Goal: Check status: Check status

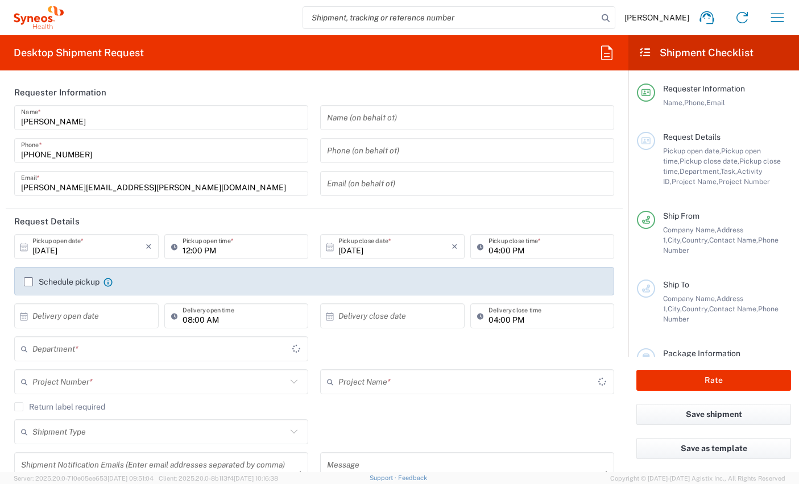
type input "Comunidad de Madrid"
type input "8350"
type input "[GEOGRAPHIC_DATA]"
type input "Syneos Health Clinical [GEOGRAPHIC_DATA]"
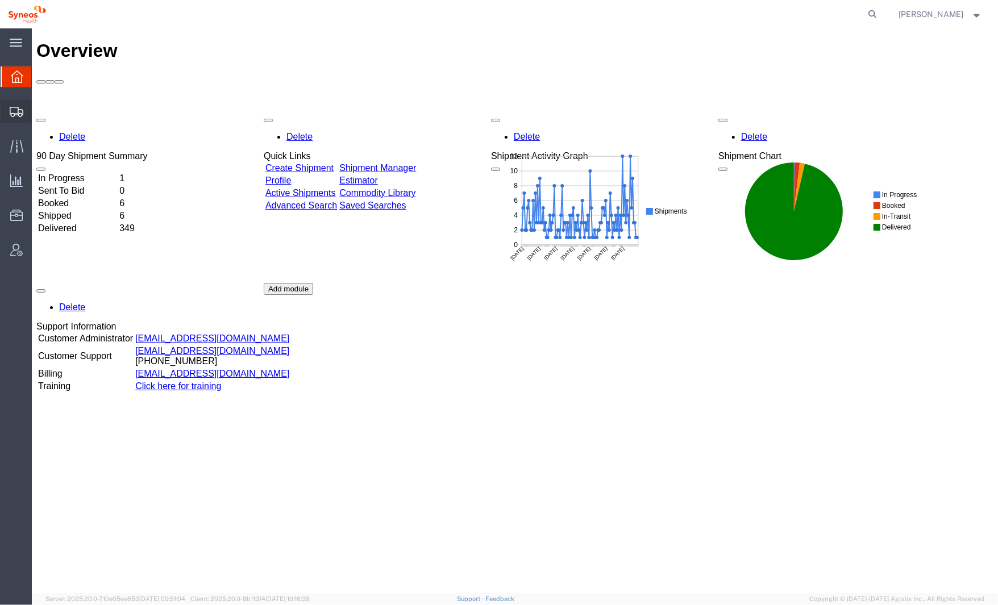
click at [15, 113] on icon at bounding box center [17, 112] width 14 height 10
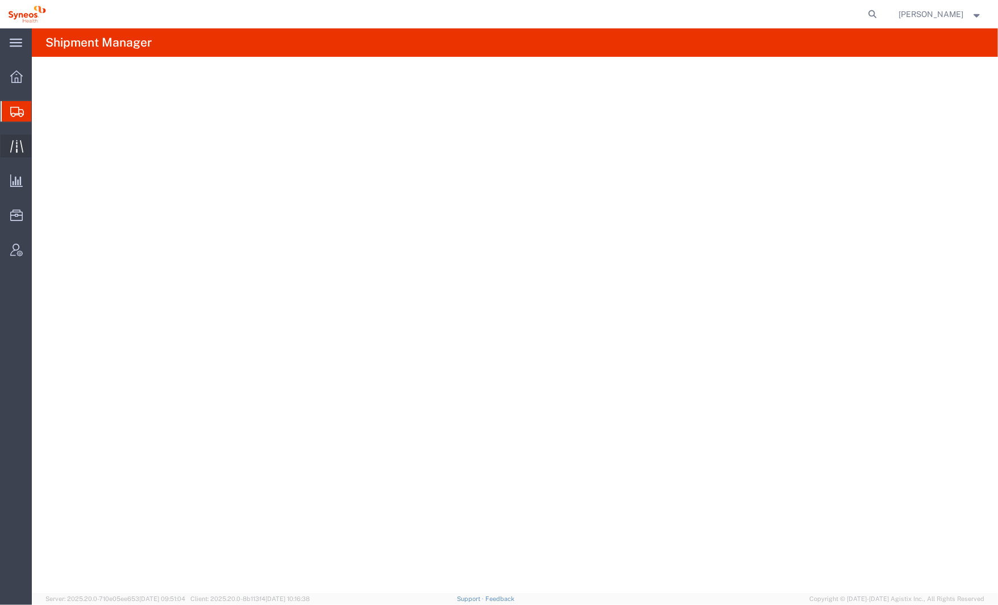
click at [12, 153] on div at bounding box center [17, 146] width 32 height 23
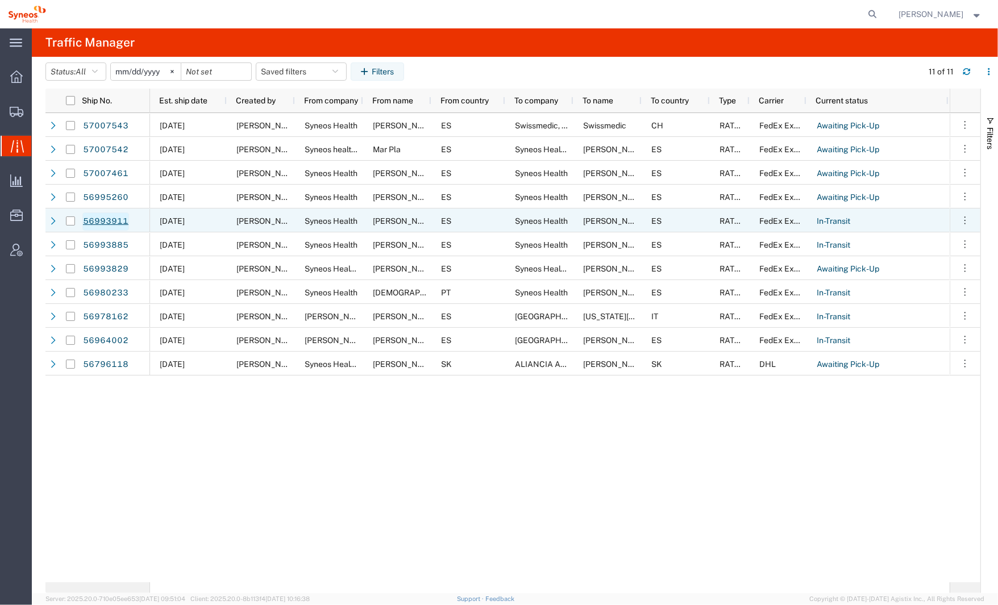
click at [99, 223] on link "56993911" at bounding box center [105, 222] width 47 height 18
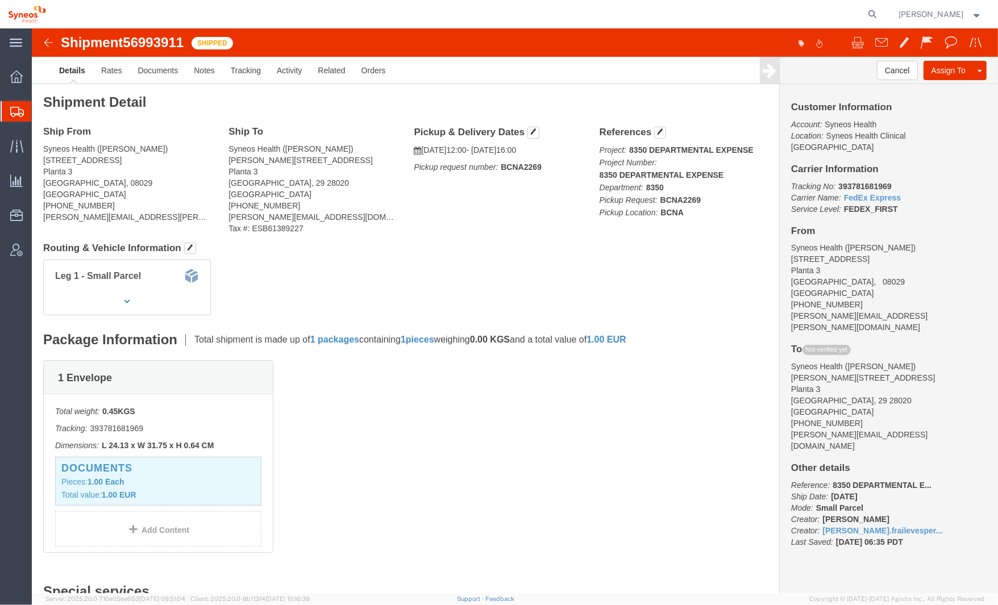
click b "393781681969"
copy b "393781681969"
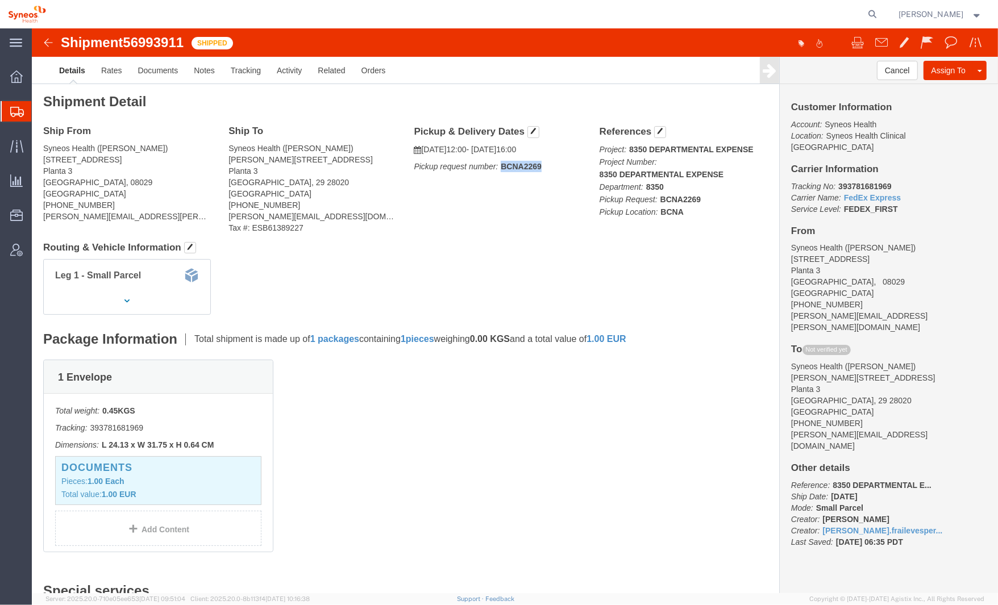
drag, startPoint x: 512, startPoint y: 138, endPoint x: 467, endPoint y: 139, distance: 44.3
click p "Pickup request number: BCNA2269"
copy b "BCNA2269"
click span "56993911"
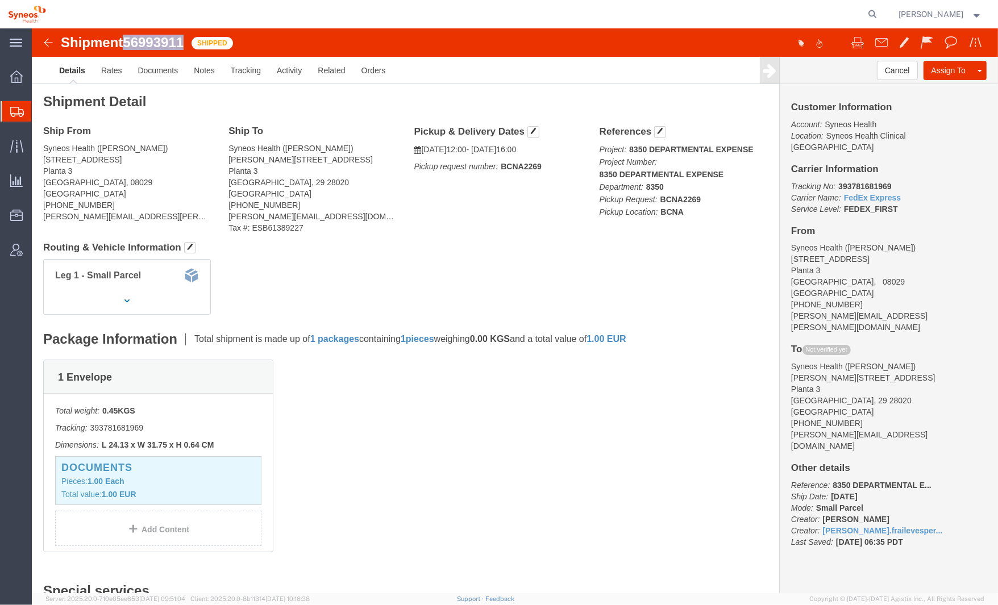
copy span "56993911"
click img
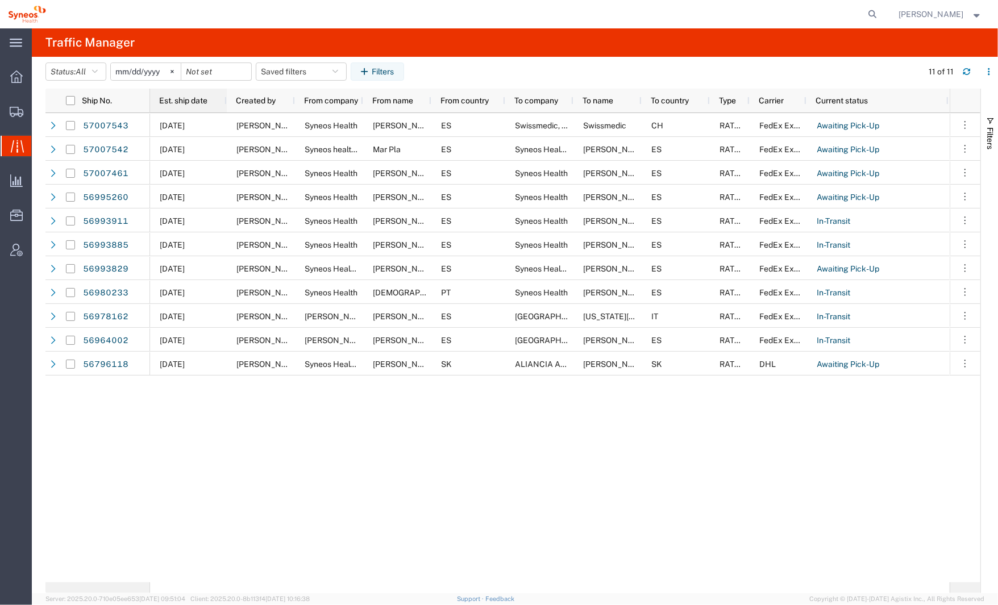
click at [199, 99] on span "Est. ship date" at bounding box center [183, 100] width 48 height 9
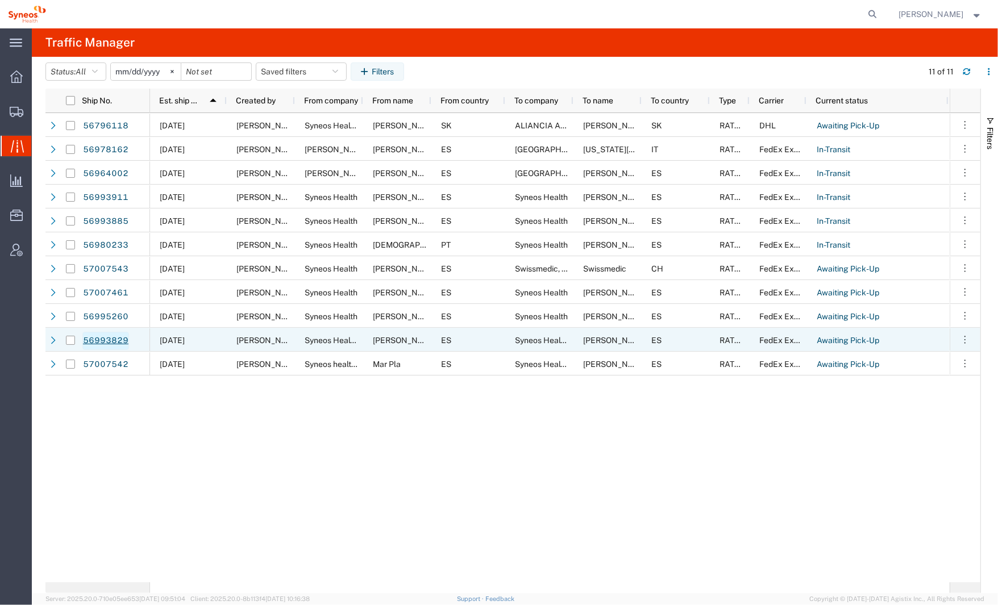
click at [94, 339] on link "56993829" at bounding box center [105, 341] width 47 height 18
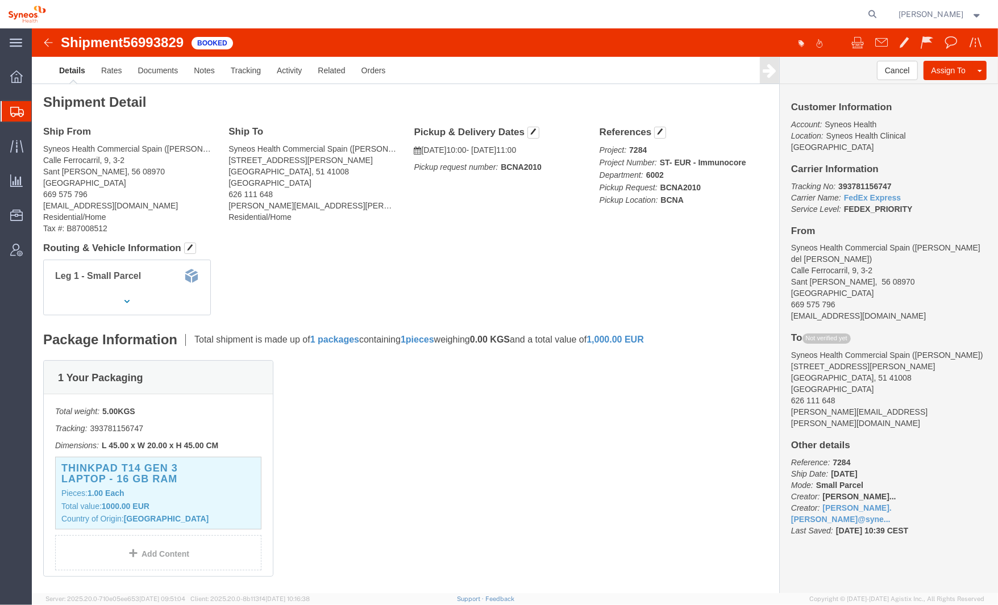
click img
